Goal: Information Seeking & Learning: Learn about a topic

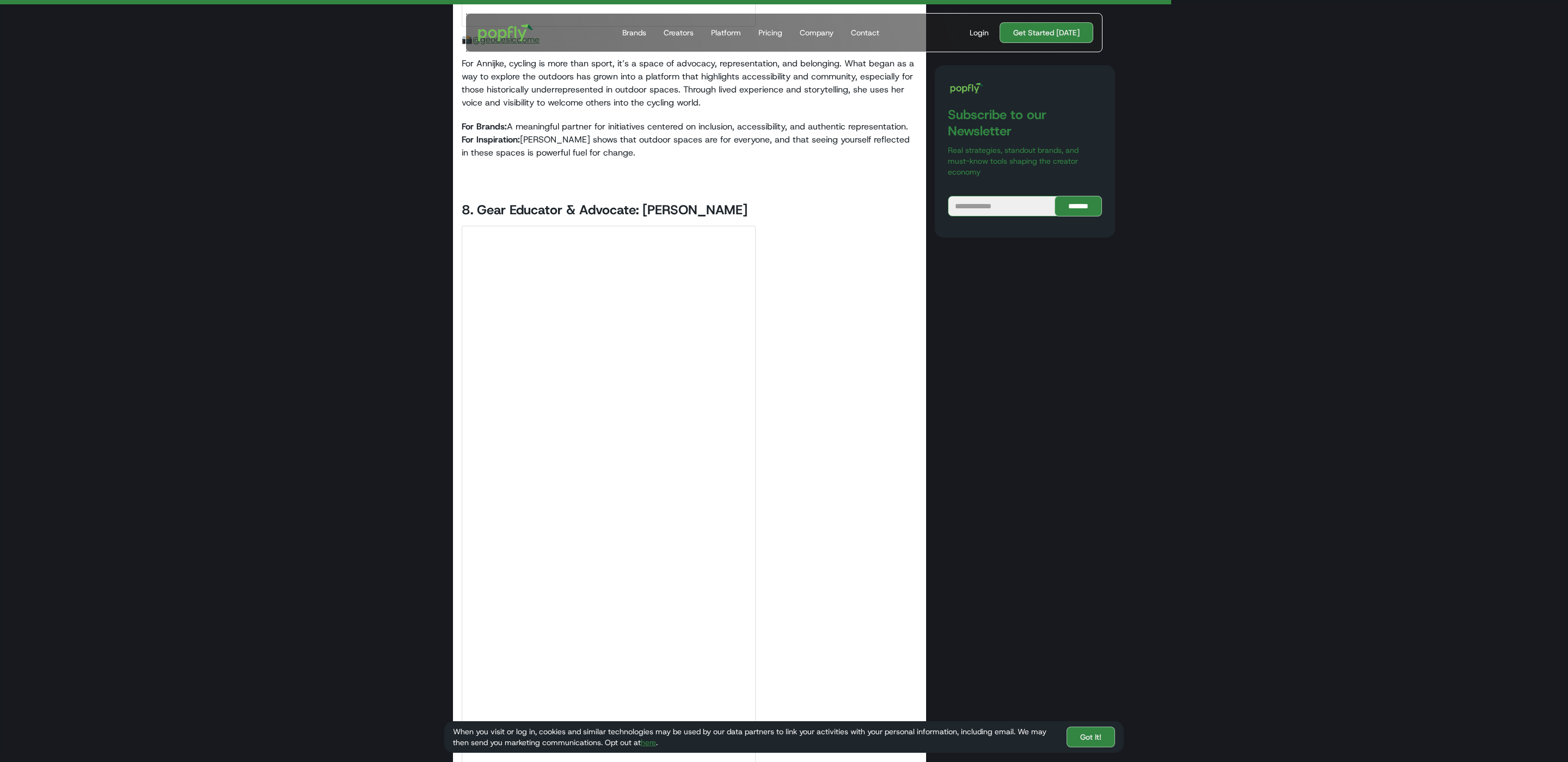
scroll to position [6858, 0]
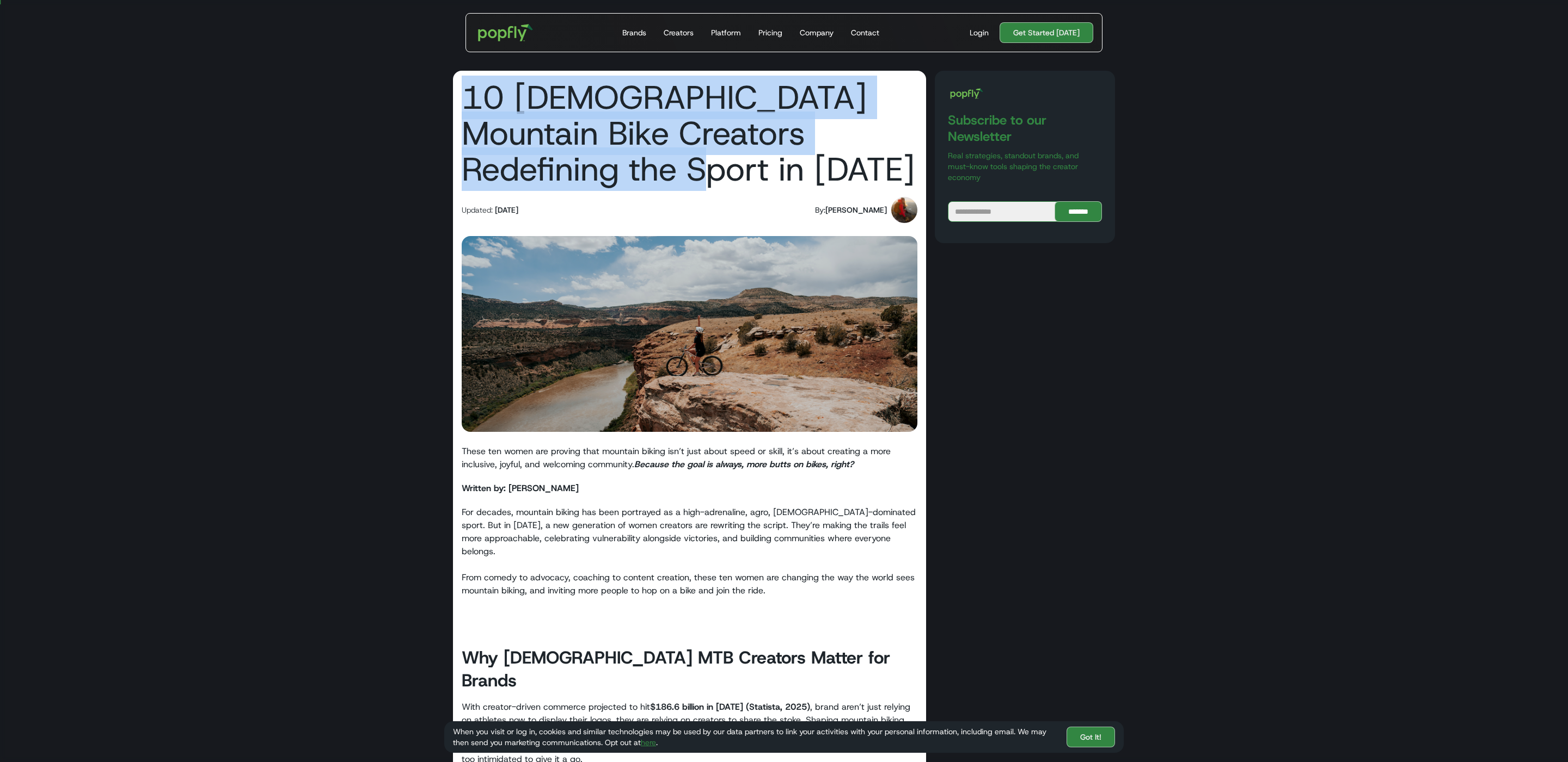
drag, startPoint x: 569, startPoint y: 162, endPoint x: 419, endPoint y: 105, distance: 160.5
copy h1 "10 [DEMOGRAPHIC_DATA] Mountain Bike Creators Redefining the Sport in [DATE]"
